Goal: Find specific fact: Find specific fact

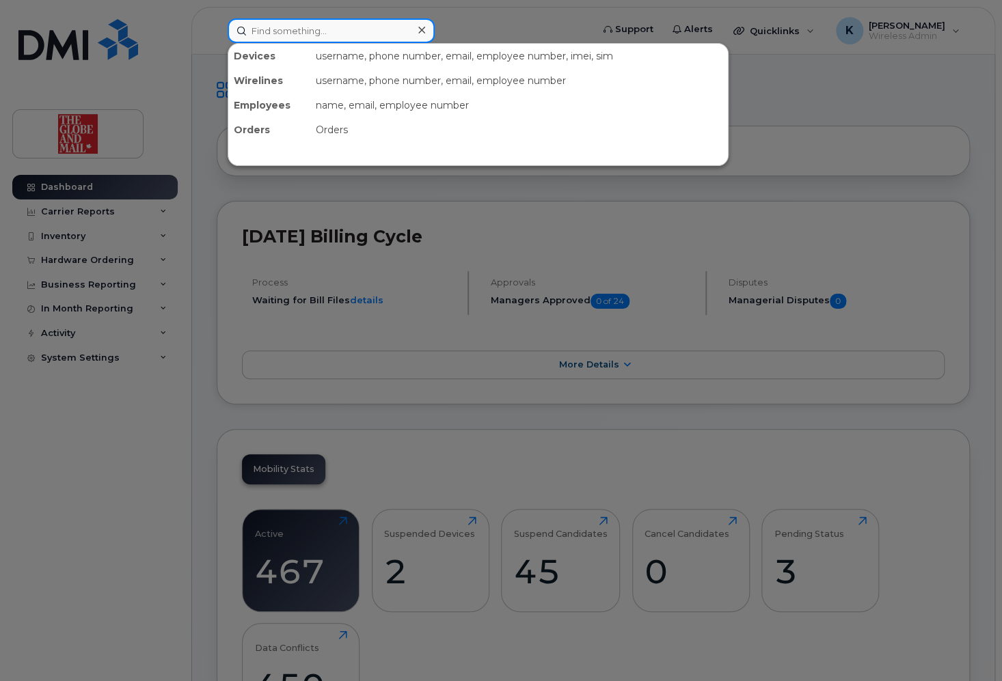
click at [325, 30] on input at bounding box center [330, 30] width 207 height 25
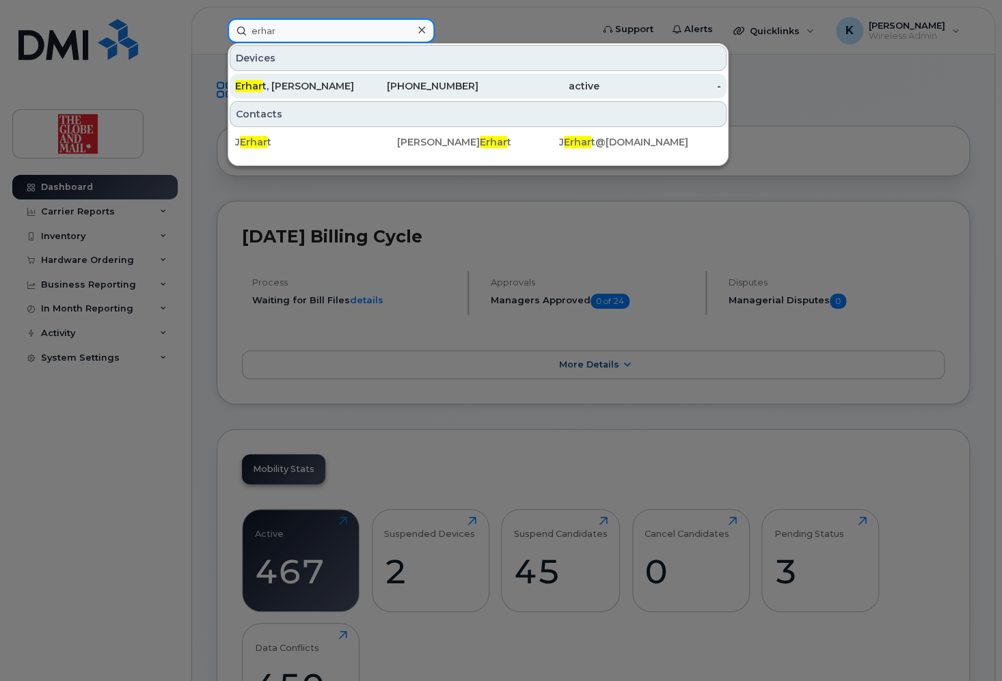
type input "erhar"
click at [340, 85] on div "Erhar t, John" at bounding box center [296, 86] width 122 height 14
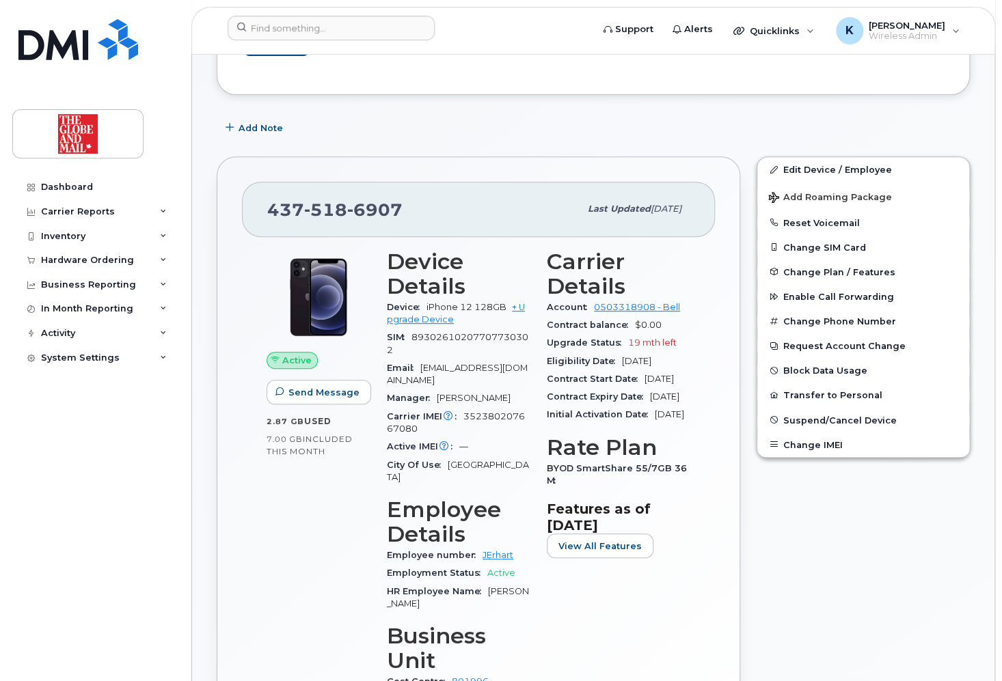
scroll to position [219, 0]
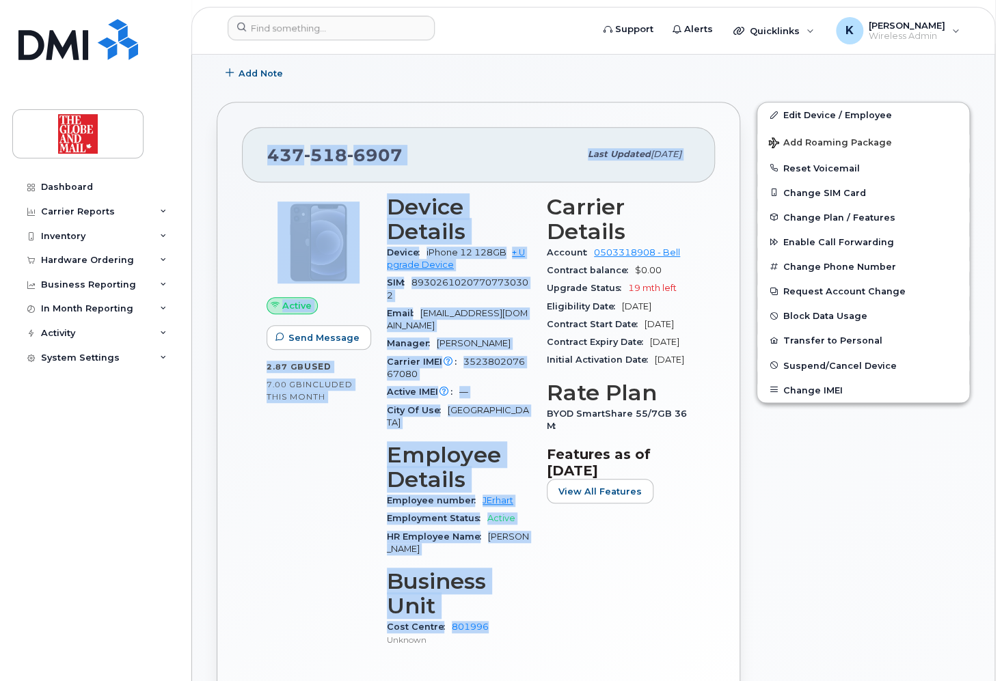
drag, startPoint x: 497, startPoint y: 613, endPoint x: 240, endPoint y: 161, distance: 519.5
click at [240, 161] on div "[PHONE_NUMBER] Last updated [DATE] Active Send Message 2.87 GB  used 7.00 GB  i…" at bounding box center [478, 424] width 523 height 644
copy div "[PHONE_NUMBER] Last updated [DATE] Active Send Message 2.87 GB  used 7.00 GB  i…"
click at [840, 639] on div "Edit Device / Employee Add Roaming Package Reset Voicemail Change SIM Card Chan…" at bounding box center [863, 424] width 230 height 660
